Goal: Task Accomplishment & Management: Use online tool/utility

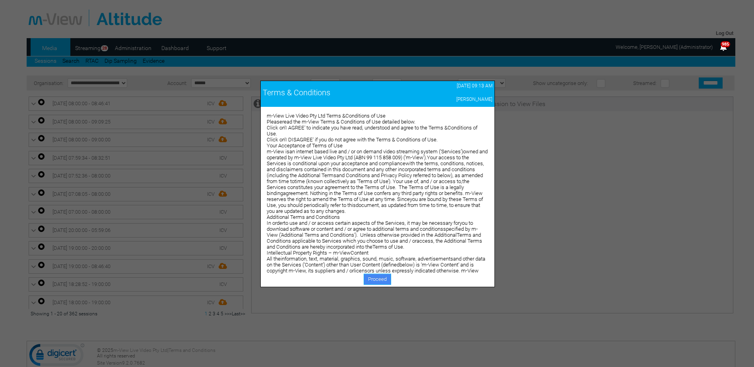
click at [384, 281] on link "Proceed" at bounding box center [377, 279] width 27 height 11
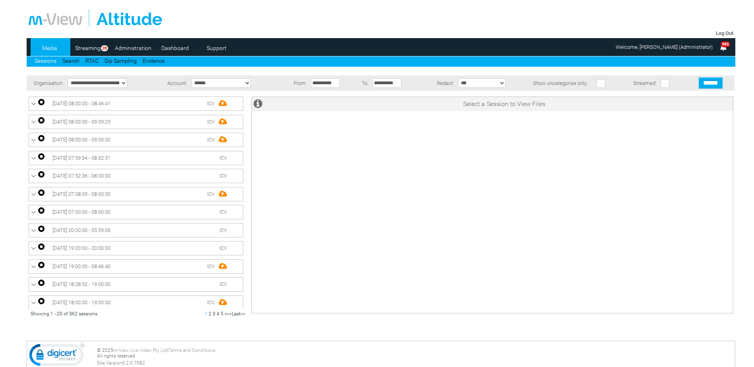
click at [505, 21] on div at bounding box center [381, 18] width 705 height 17
click at [91, 51] on link "Streaming" at bounding box center [87, 48] width 31 height 12
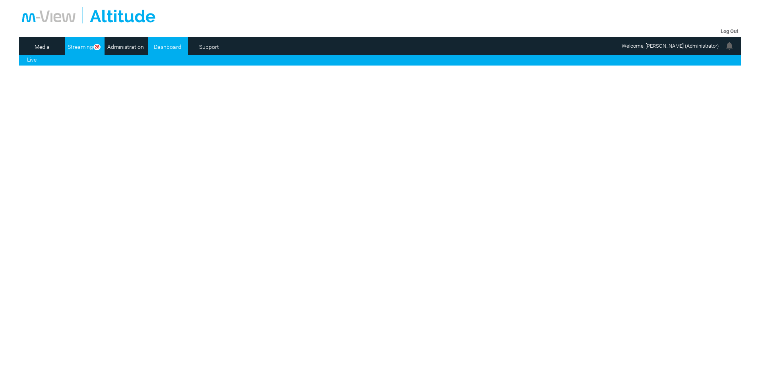
click at [127, 46] on link "Administration" at bounding box center [126, 47] width 39 height 12
click at [162, 49] on link "Dashboard" at bounding box center [167, 47] width 39 height 12
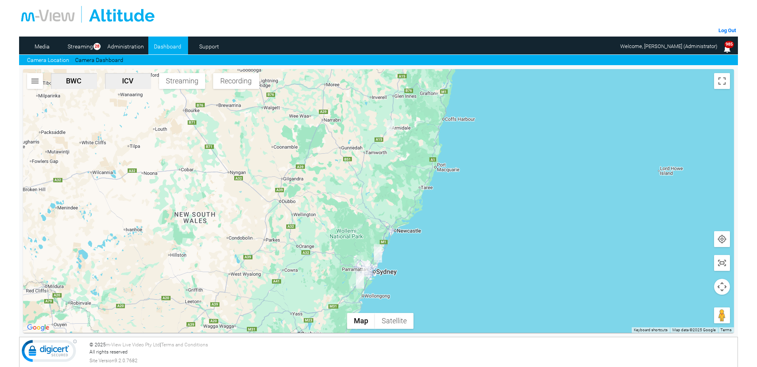
click at [72, 83] on span "BWC" at bounding box center [74, 81] width 40 height 8
click at [185, 82] on span "Streaming" at bounding box center [182, 81] width 40 height 8
click at [241, 86] on button "Recording" at bounding box center [236, 81] width 46 height 16
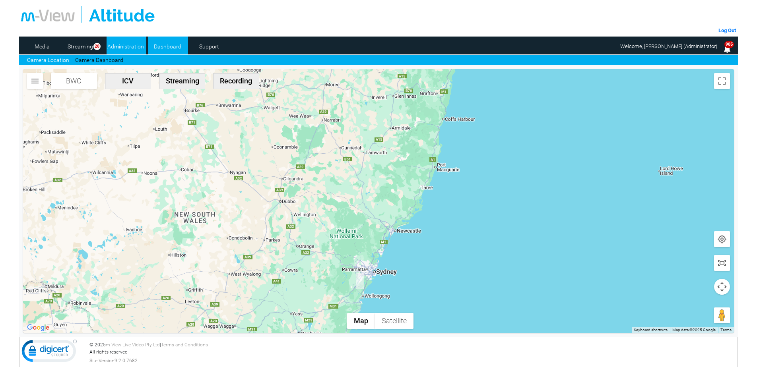
click at [128, 44] on link "Administration" at bounding box center [126, 47] width 39 height 12
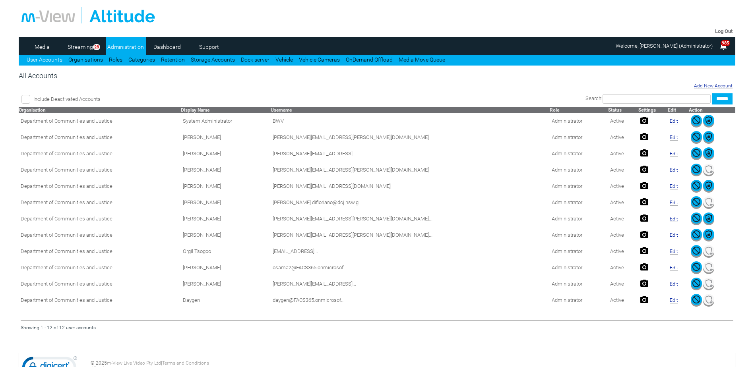
click at [122, 47] on link "Administration" at bounding box center [125, 47] width 39 height 12
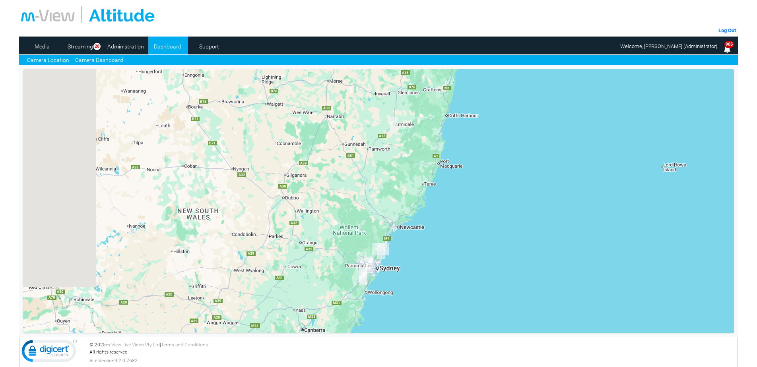
click at [105, 60] on link "Camera Dashboard" at bounding box center [99, 60] width 48 height 8
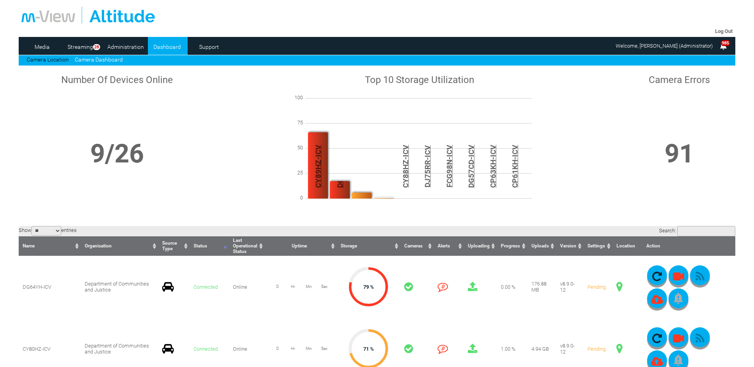
scroll to position [40, 0]
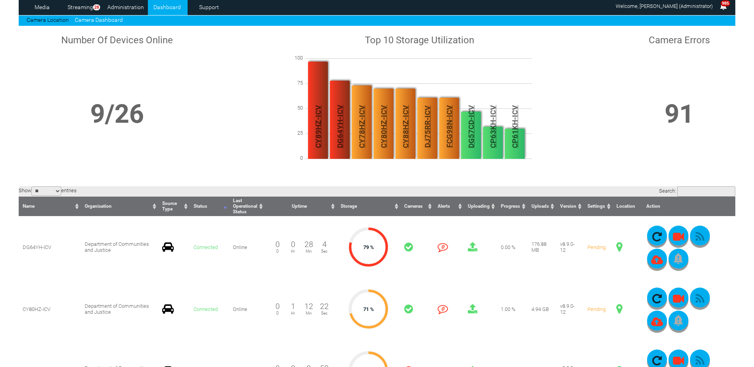
click at [475, 291] on td "true" at bounding box center [480, 309] width 33 height 62
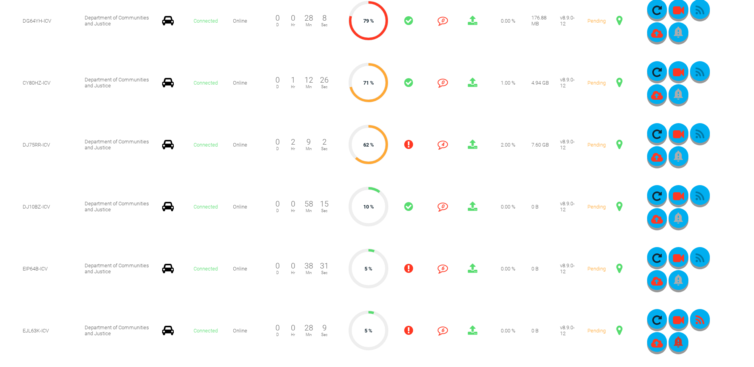
scroll to position [278, 0]
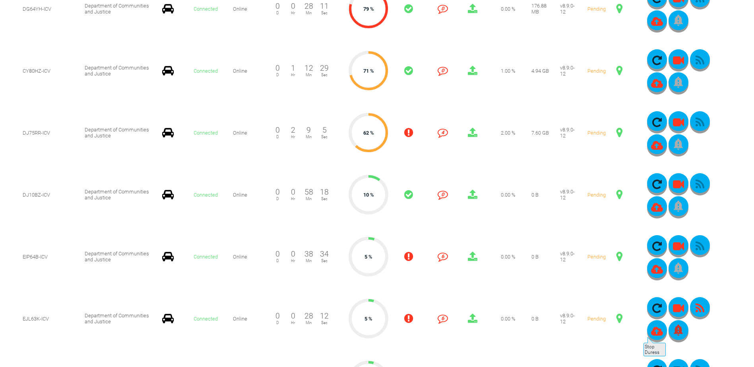
click at [674, 334] on img "button" at bounding box center [678, 330] width 9 height 11
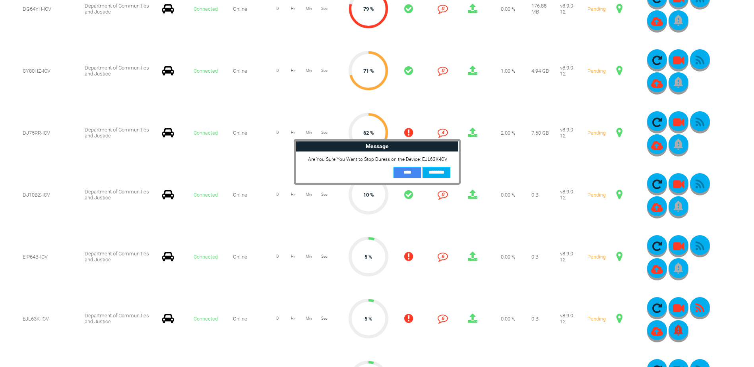
click at [407, 173] on input "**" at bounding box center [408, 172] width 28 height 11
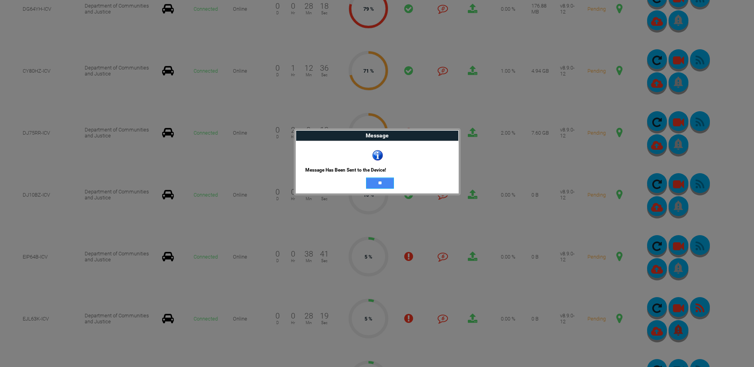
click at [387, 186] on input "**" at bounding box center [380, 183] width 28 height 11
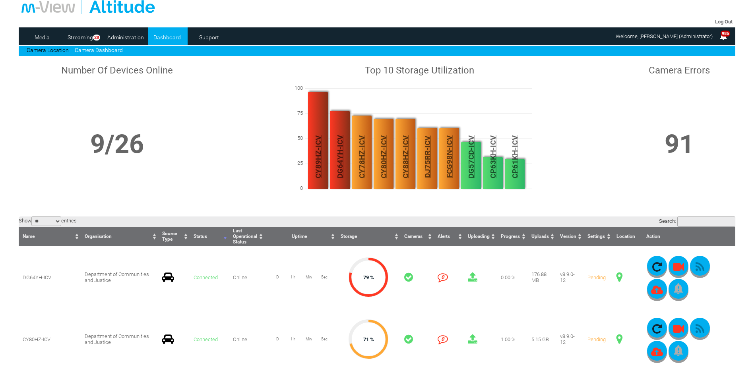
scroll to position [0, 0]
